Goal: Task Accomplishment & Management: Manage account settings

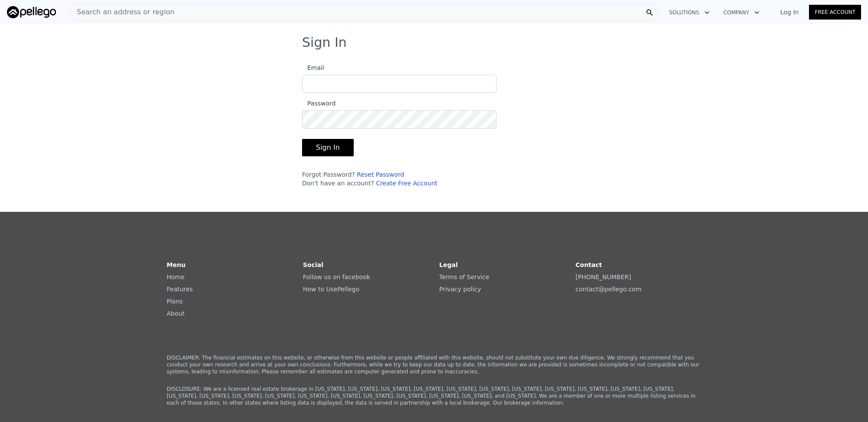
type input "[EMAIL_ADDRESS][DOMAIN_NAME]"
click at [328, 151] on button "Sign In" at bounding box center [328, 147] width 52 height 17
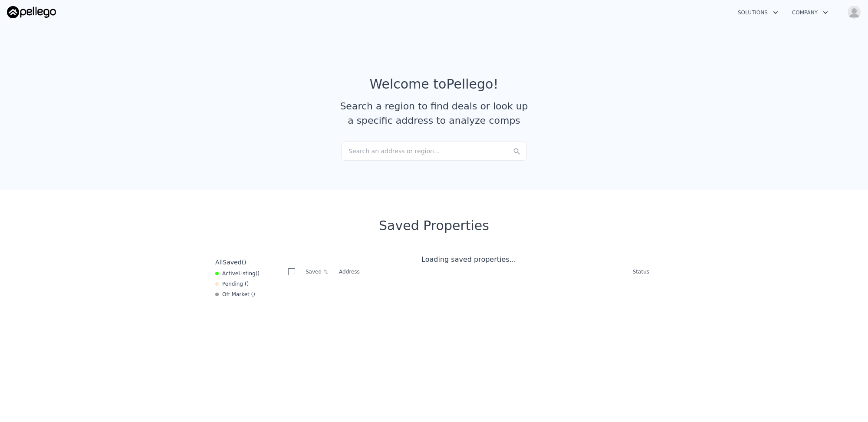
checkbox input "true"
click at [853, 12] on img "button" at bounding box center [854, 12] width 14 height 14
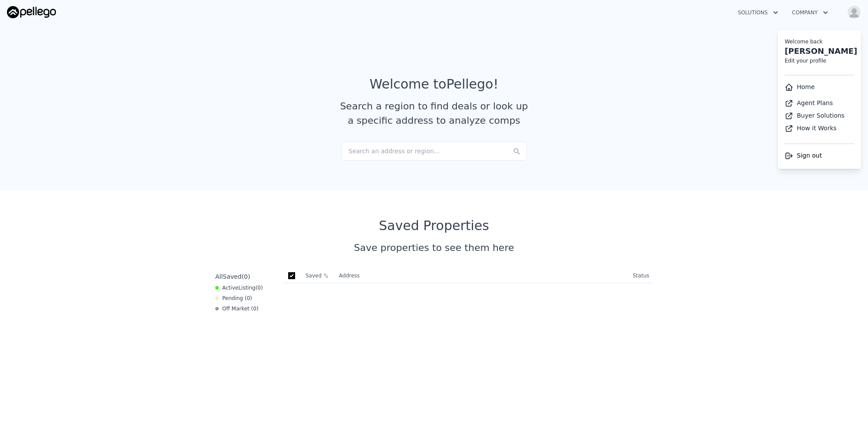
click at [721, 165] on section "Welcome to Pellego ! Search a region to find deals or look up a specific addres…" at bounding box center [434, 105] width 868 height 169
click at [40, 16] on img at bounding box center [31, 12] width 49 height 12
click at [765, 14] on button "Solutions" at bounding box center [758, 13] width 54 height 16
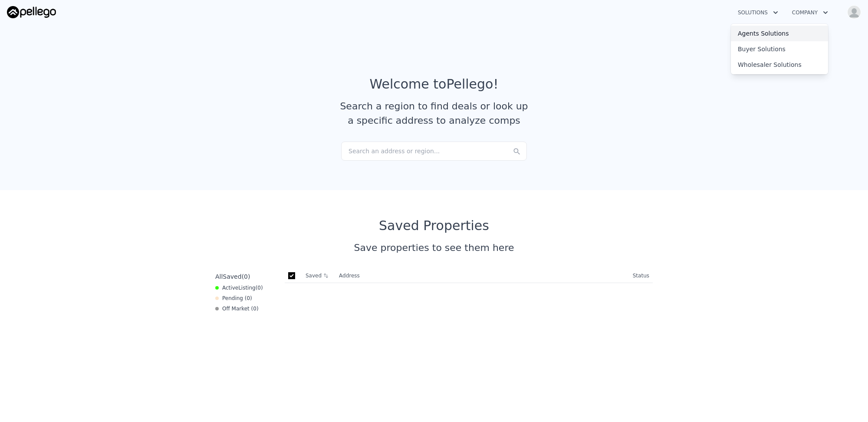
click at [758, 32] on link "Agents Solutions" at bounding box center [779, 34] width 97 height 16
